Goal: Contribute content

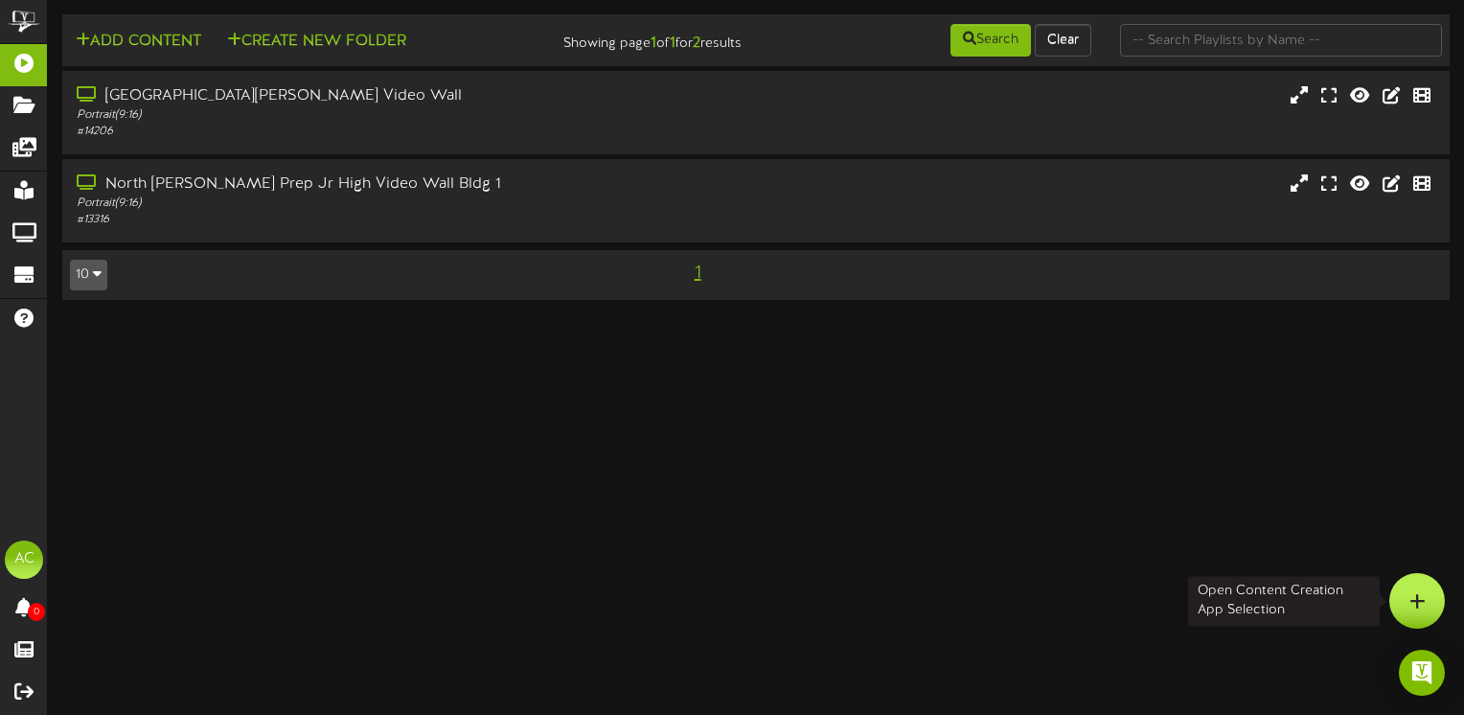
click at [1431, 592] on div at bounding box center [1417, 601] width 56 height 56
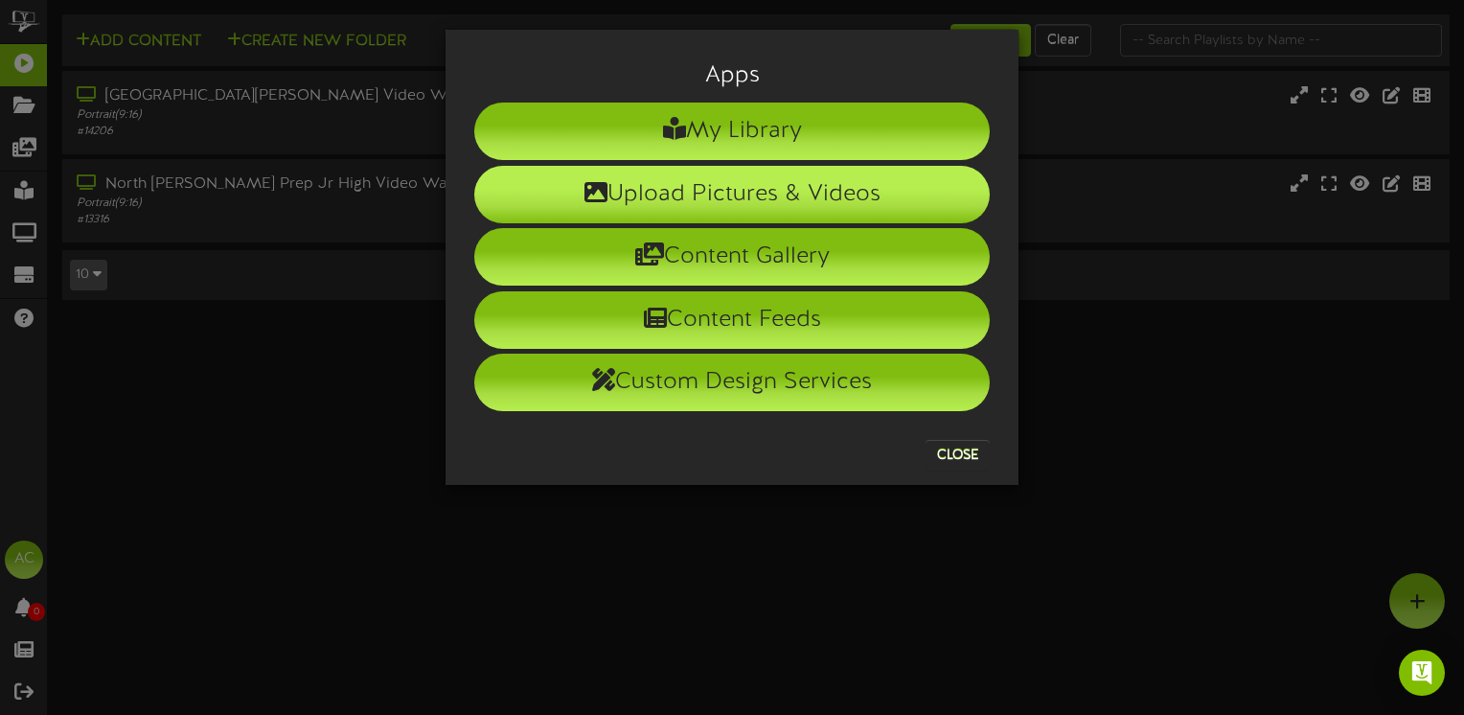
click at [628, 191] on li "Upload Pictures & Videos" at bounding box center [731, 194] width 515 height 57
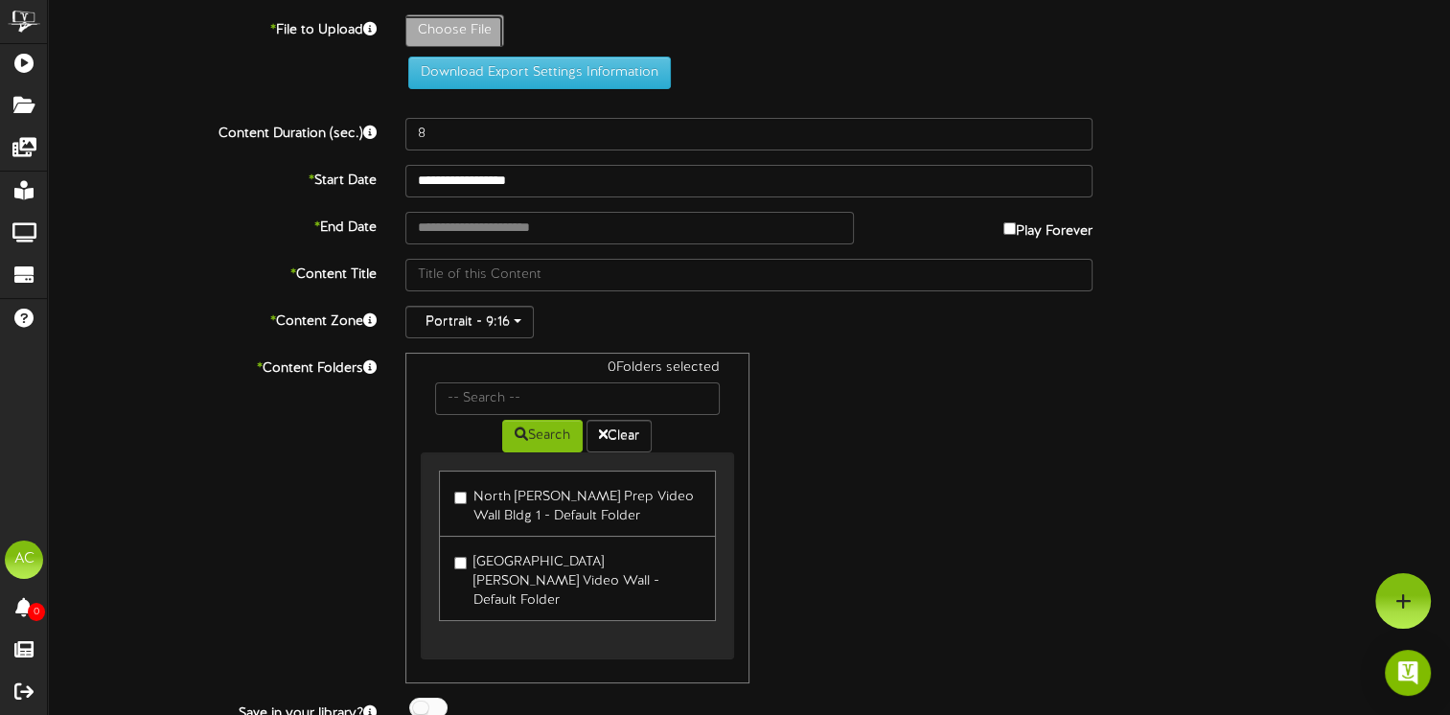
type input "**********"
type input "Screenshot31"
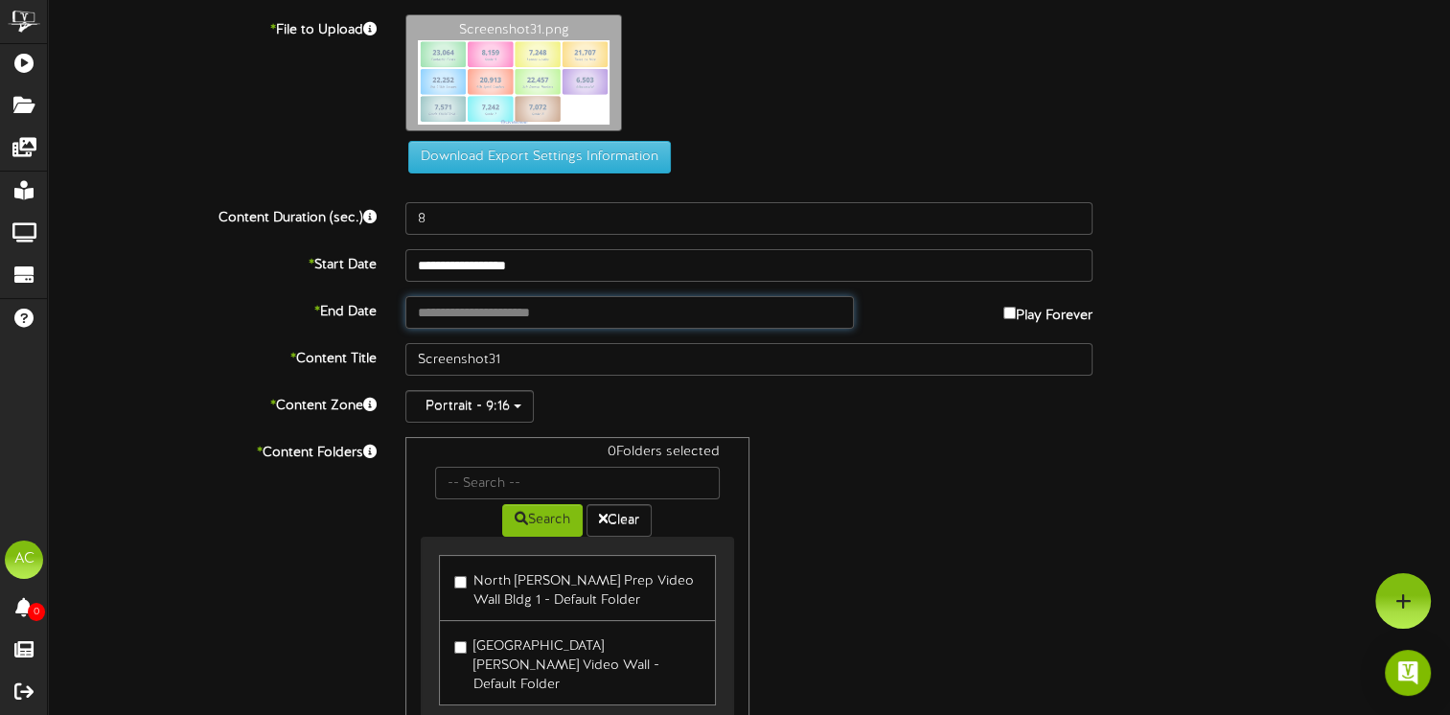
click at [441, 311] on input "text" at bounding box center [629, 312] width 448 height 33
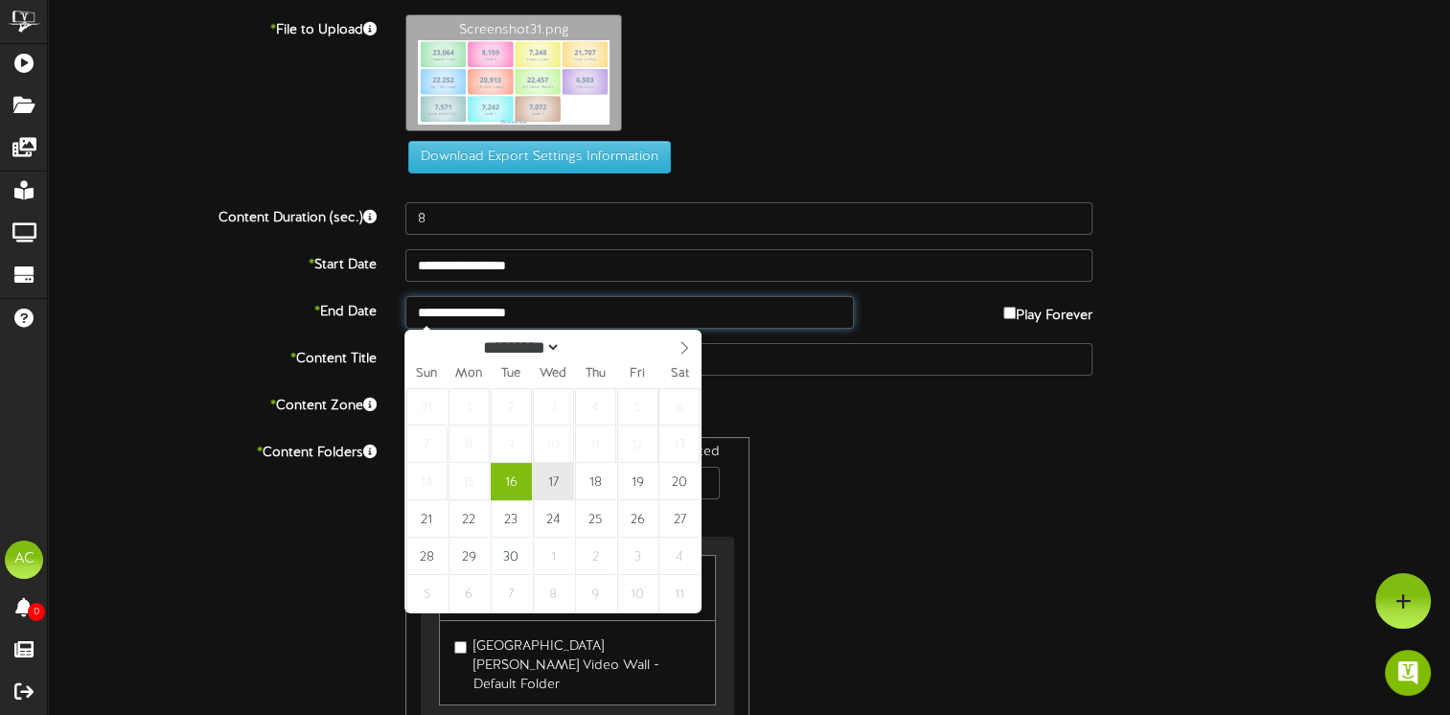
type input "**********"
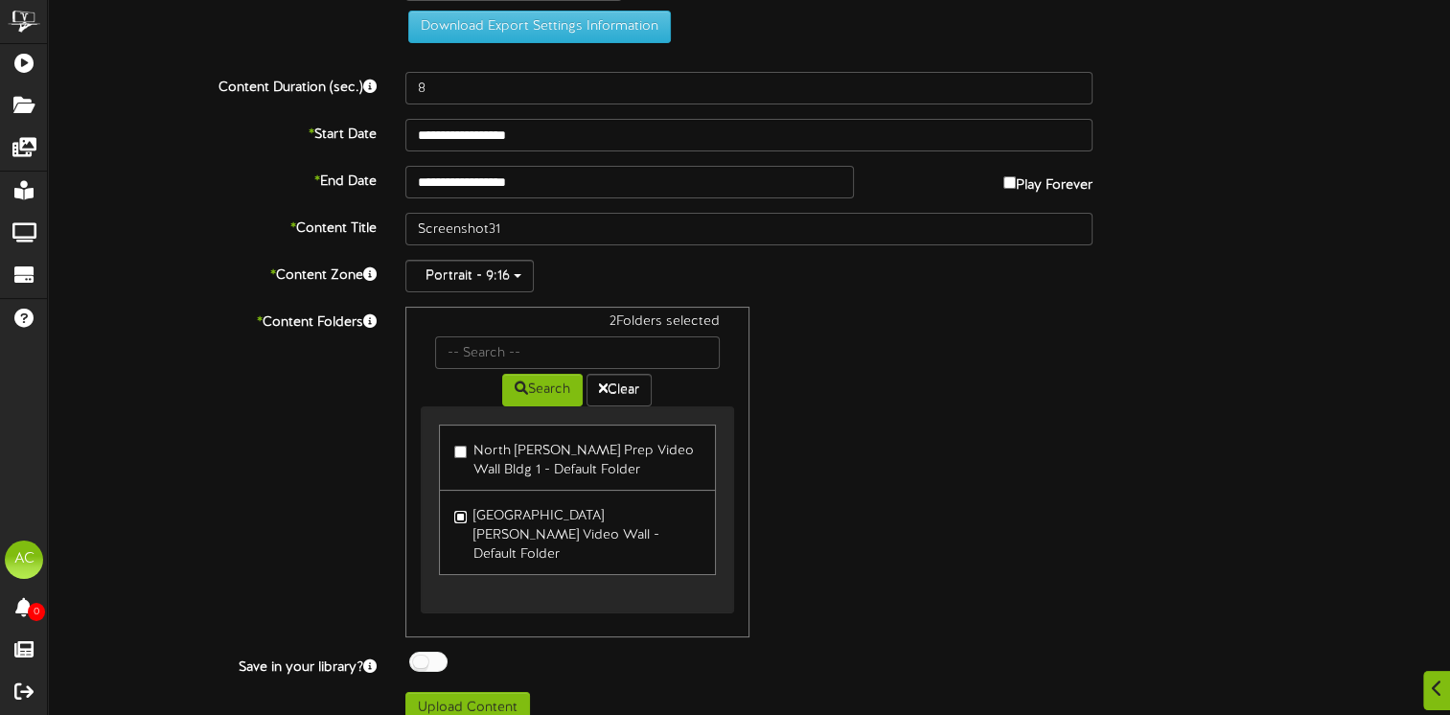
scroll to position [131, 0]
click at [470, 691] on button "Upload Content" at bounding box center [467, 707] width 125 height 33
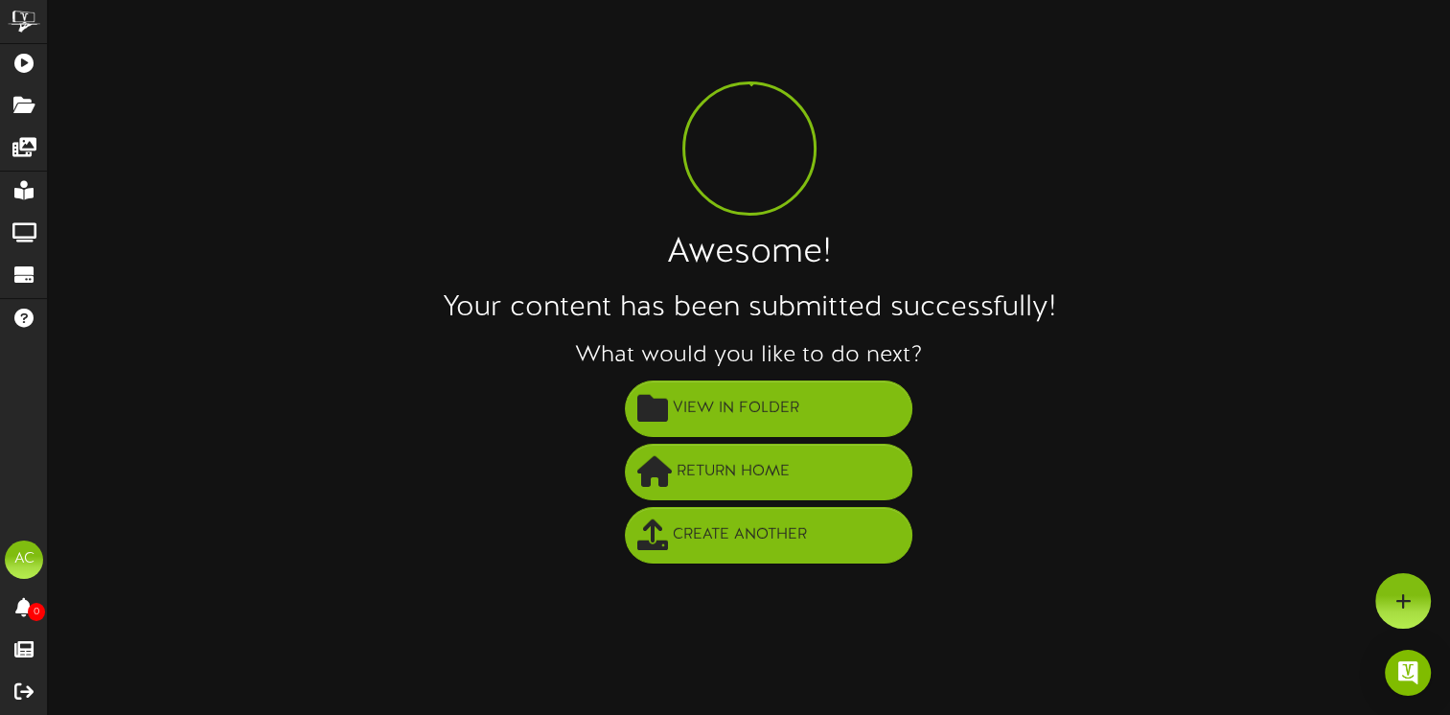
scroll to position [0, 0]
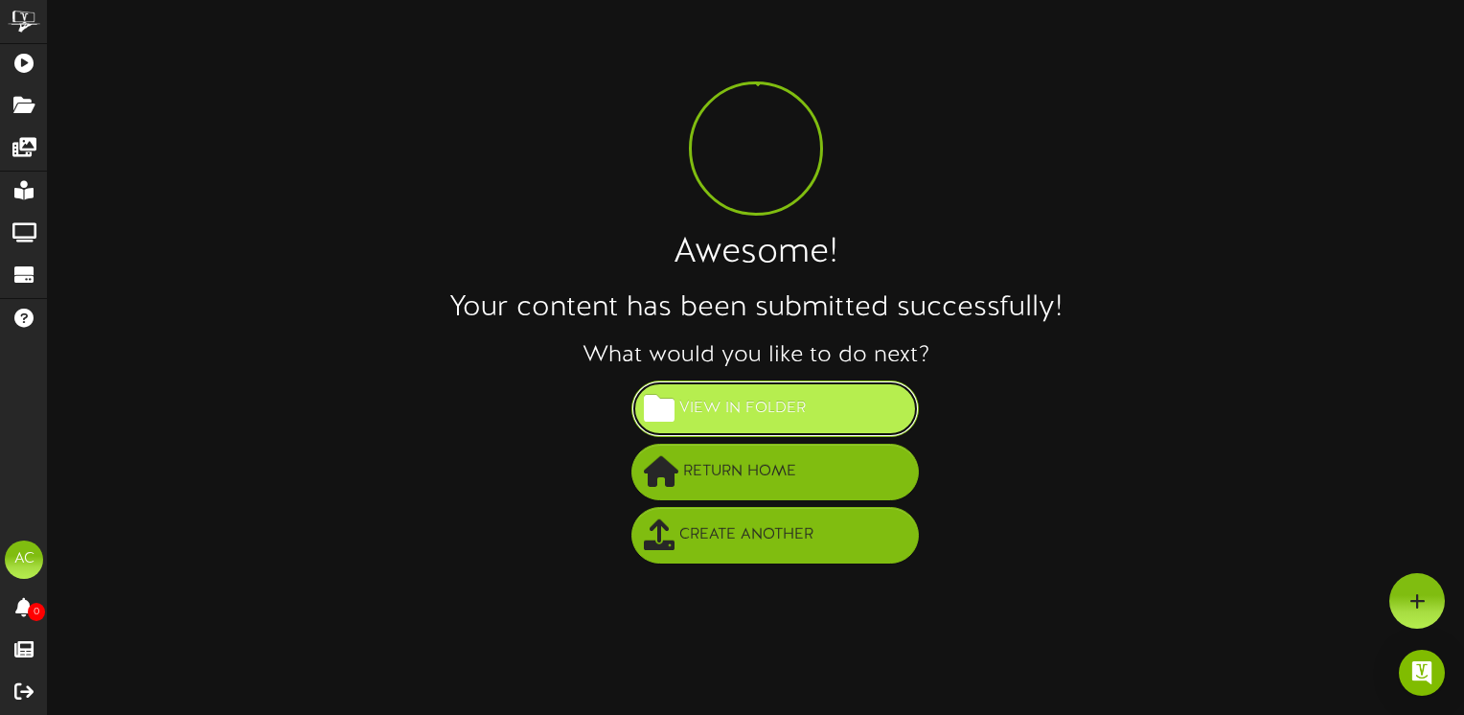
click at [724, 393] on span "View in Folder" at bounding box center [743, 409] width 136 height 32
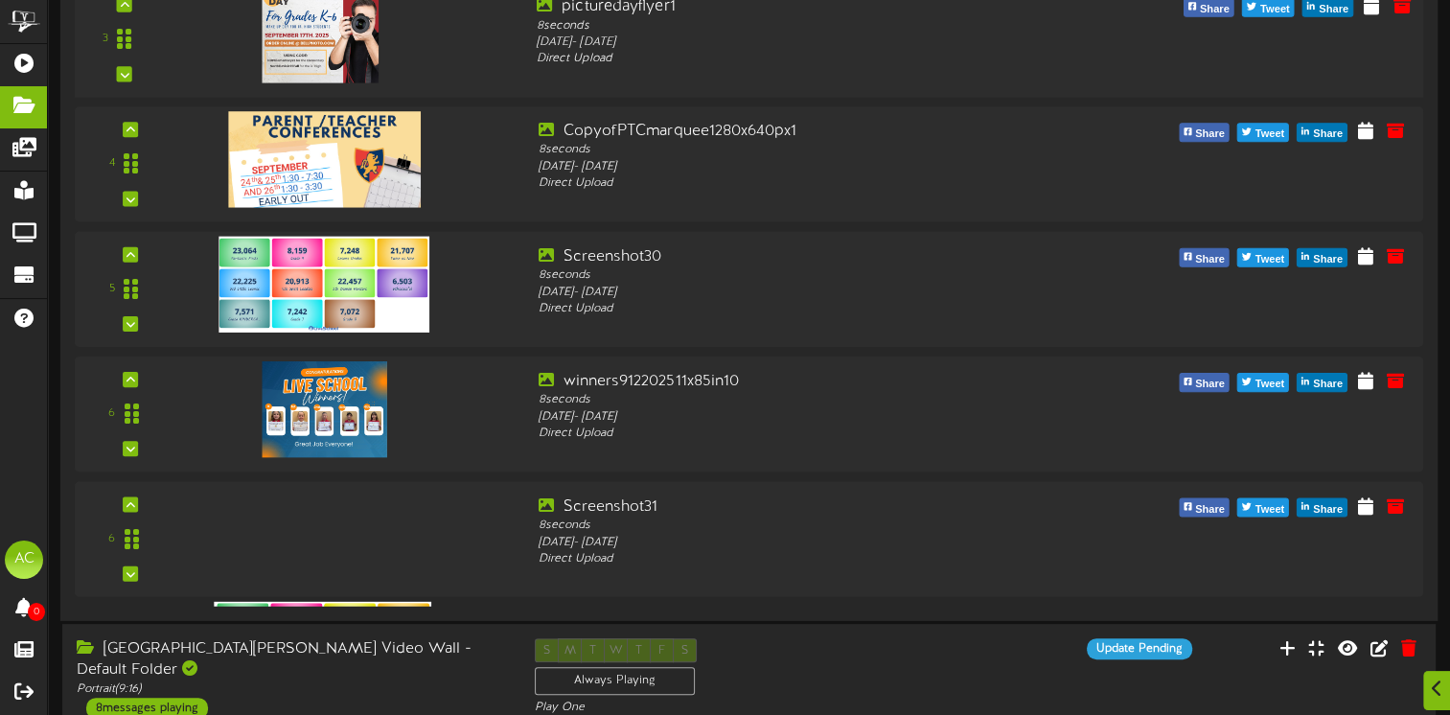
scroll to position [575, 0]
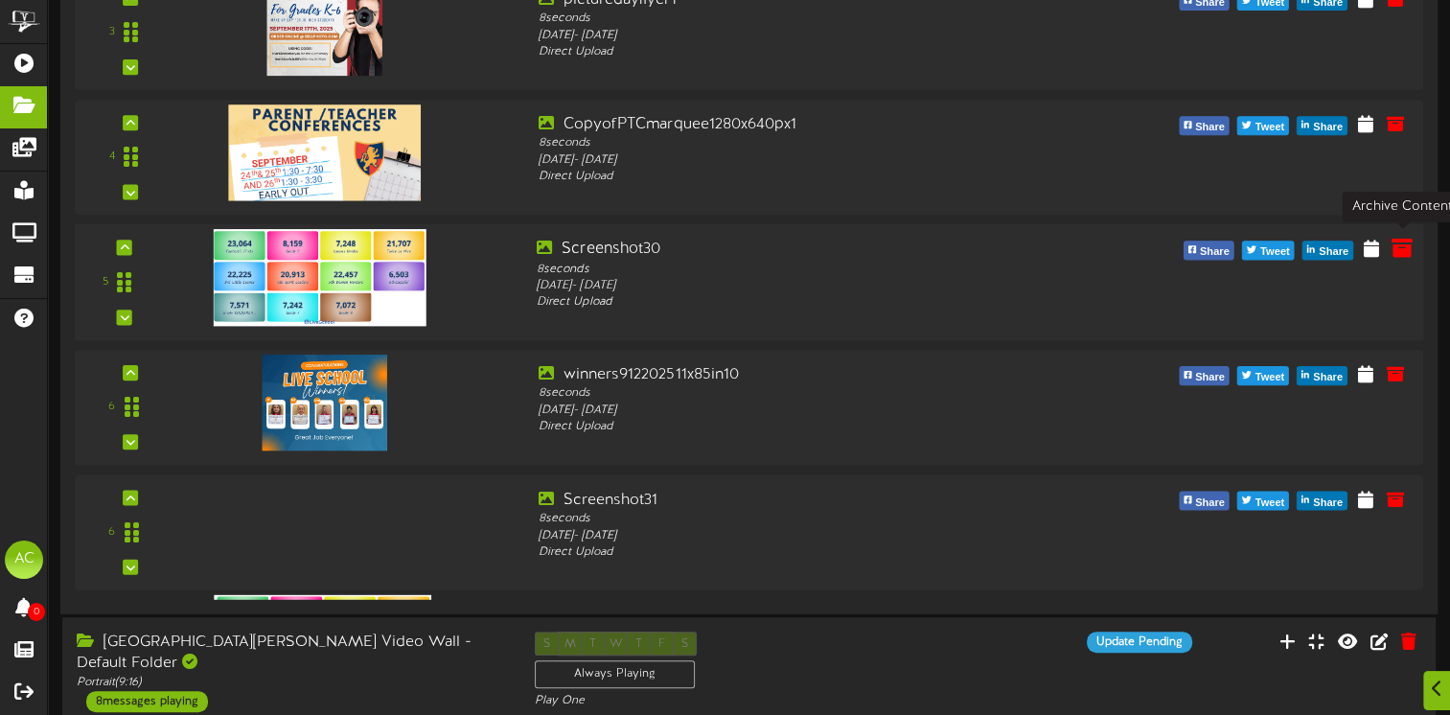
click at [1399, 242] on icon at bounding box center [1401, 247] width 21 height 21
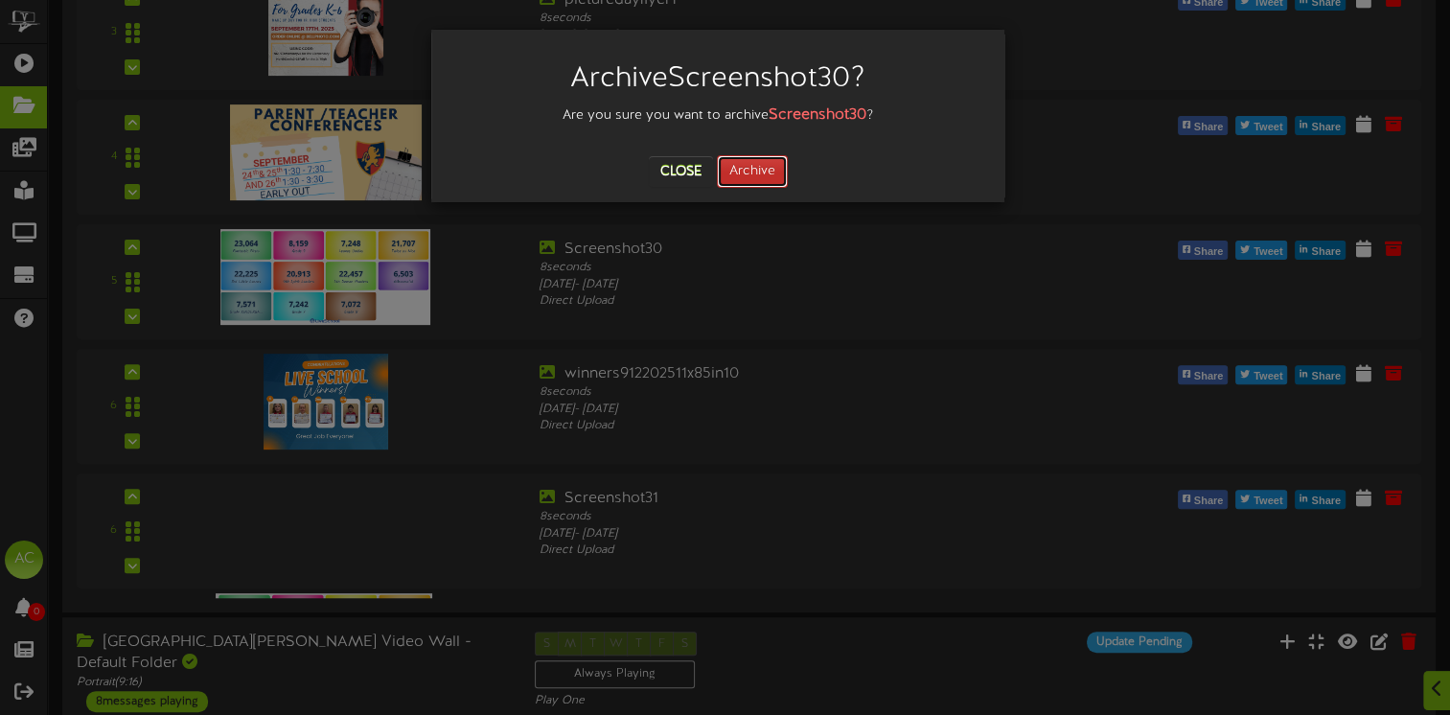
click at [763, 168] on button "Archive" at bounding box center [752, 171] width 71 height 33
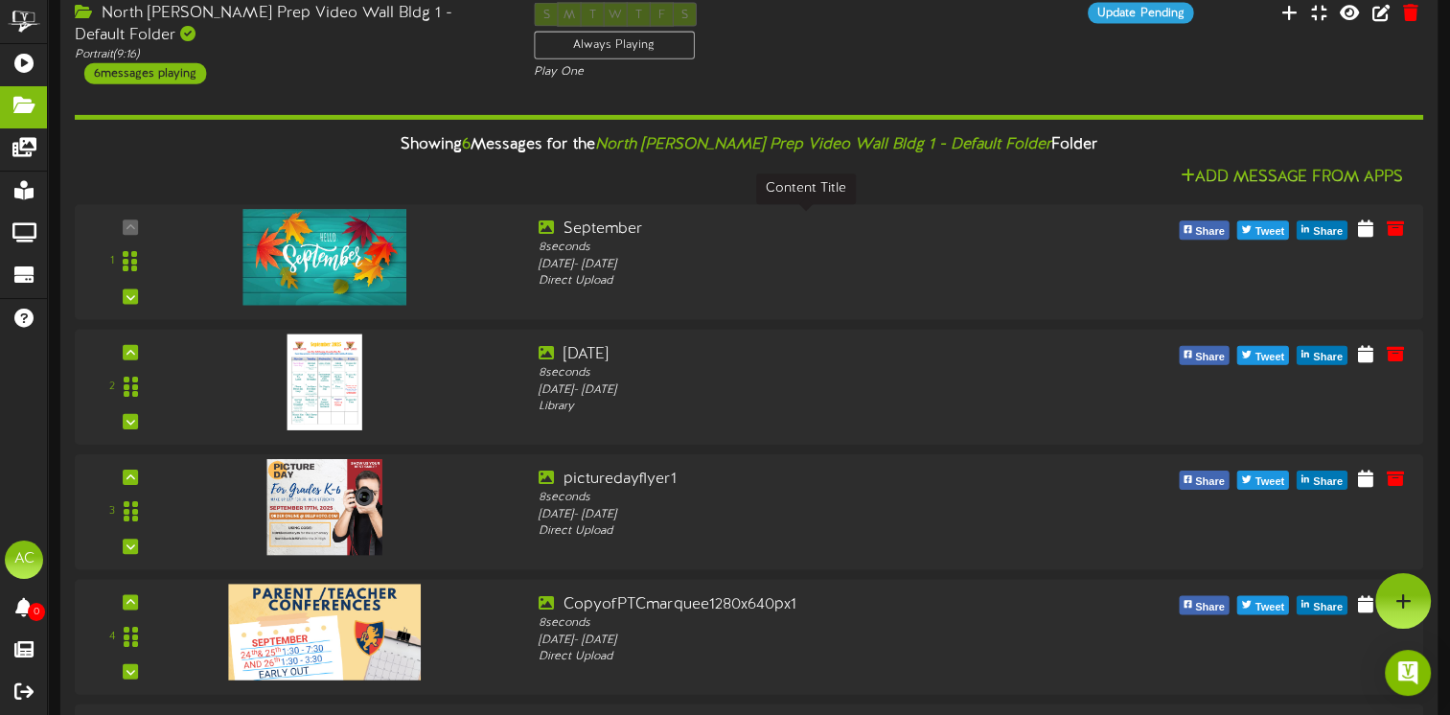
scroll to position [0, 0]
